Goal: Task Accomplishment & Management: Manage account settings

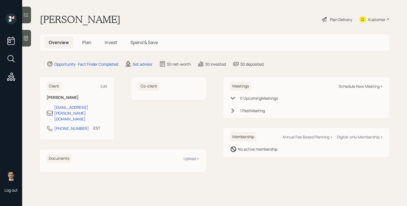
click at [356, 85] on div "Schedule New Meeting +" at bounding box center [361, 86] width 44 height 5
select select "round-[PERSON_NAME]"
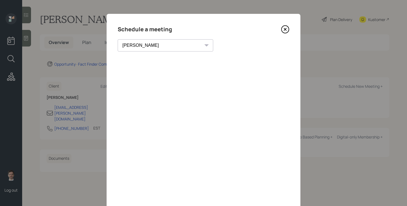
click at [285, 30] on icon at bounding box center [285, 29] width 8 height 8
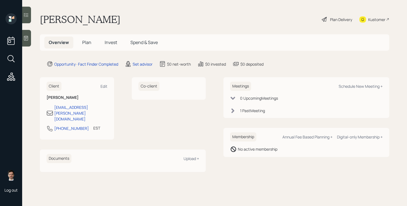
click at [86, 44] on span "Plan" at bounding box center [86, 42] width 9 height 6
click at [139, 65] on div "Set advisor" at bounding box center [143, 64] width 20 height 6
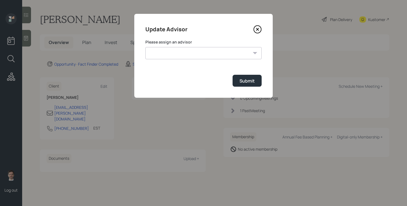
click at [194, 59] on form "Please assign an advisor Michael Russo Jonah Coleman Tyler End Treva Nostdahl E…" at bounding box center [203, 62] width 116 height 47
click at [193, 51] on select "Michael Russo Jonah Coleman Tyler End Treva Nostdahl Eric Schwartz Sami Boghos …" at bounding box center [203, 53] width 116 height 12
select select "ef6b64e1-8f62-4a74-b865-a7df4b35b836"
click at [145, 47] on select "Michael Russo Jonah Coleman Tyler End Treva Nostdahl Eric Schwartz Sami Boghos …" at bounding box center [203, 53] width 116 height 12
click at [238, 81] on button "Submit" at bounding box center [247, 81] width 29 height 12
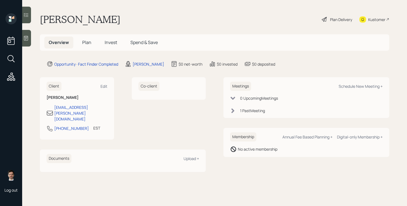
click at [360, 89] on div "Meetings Schedule New Meeting +" at bounding box center [306, 86] width 153 height 9
click at [356, 86] on div "Schedule New Meeting +" at bounding box center [361, 86] width 44 height 5
select select "ef6b64e1-8f62-4a74-b865-a7df4b35b836"
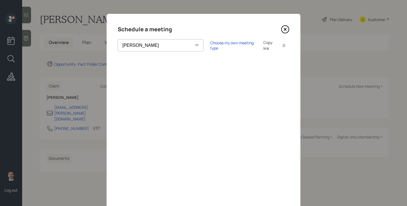
click at [287, 32] on icon at bounding box center [285, 29] width 8 height 8
